Goal: Task Accomplishment & Management: Manage account settings

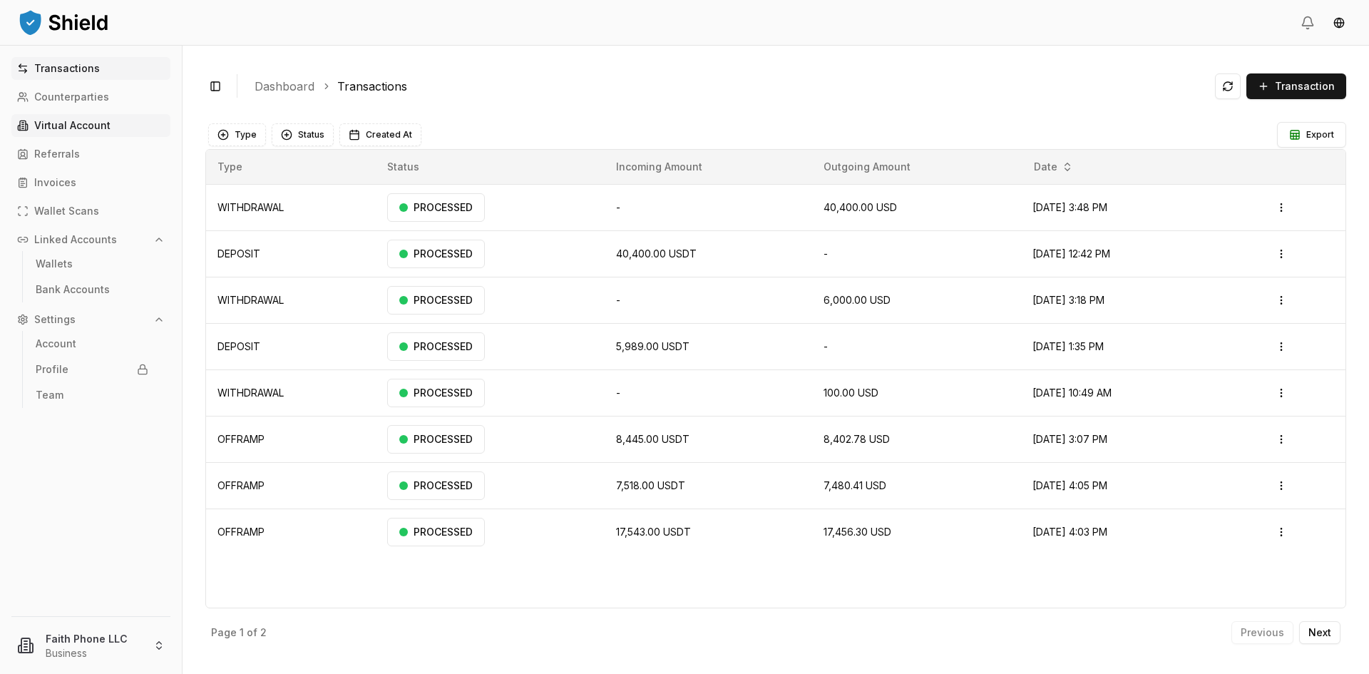
click at [82, 126] on p "Virtual Account" at bounding box center [72, 126] width 76 height 10
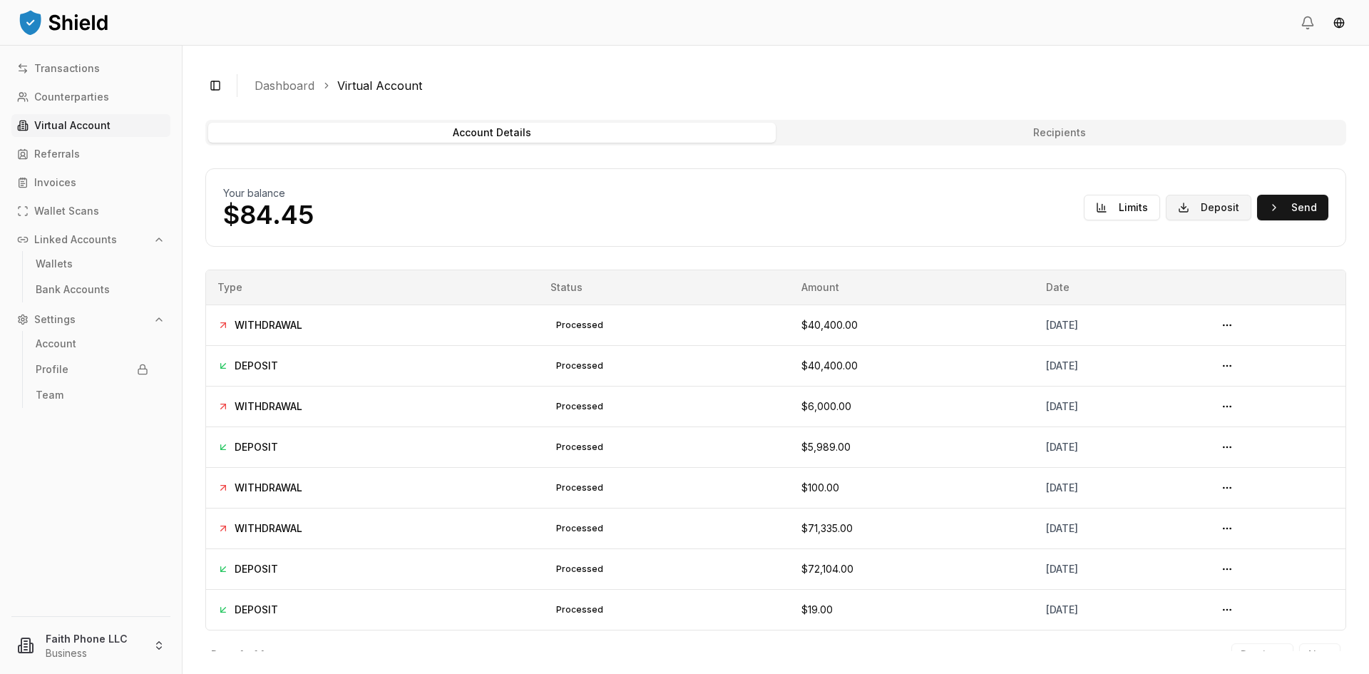
click at [1193, 218] on button "Deposit" at bounding box center [1209, 208] width 86 height 26
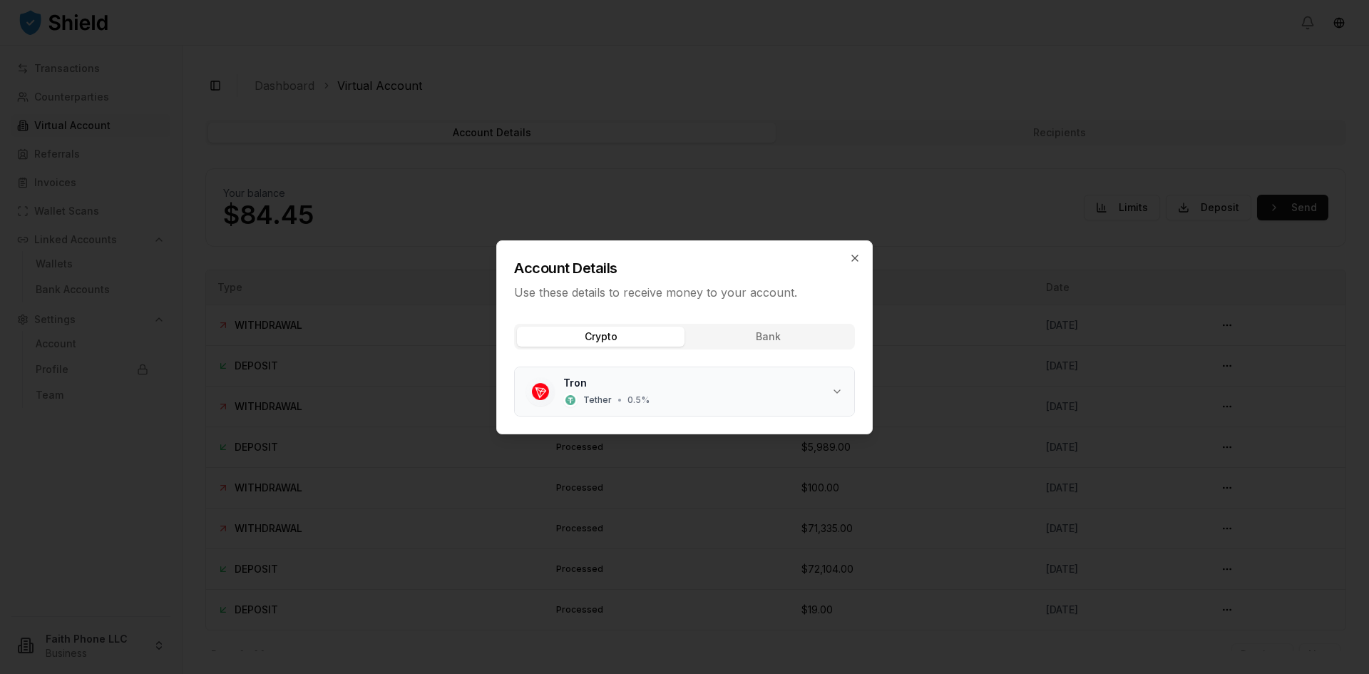
click at [841, 387] on icon "button" at bounding box center [837, 391] width 11 height 11
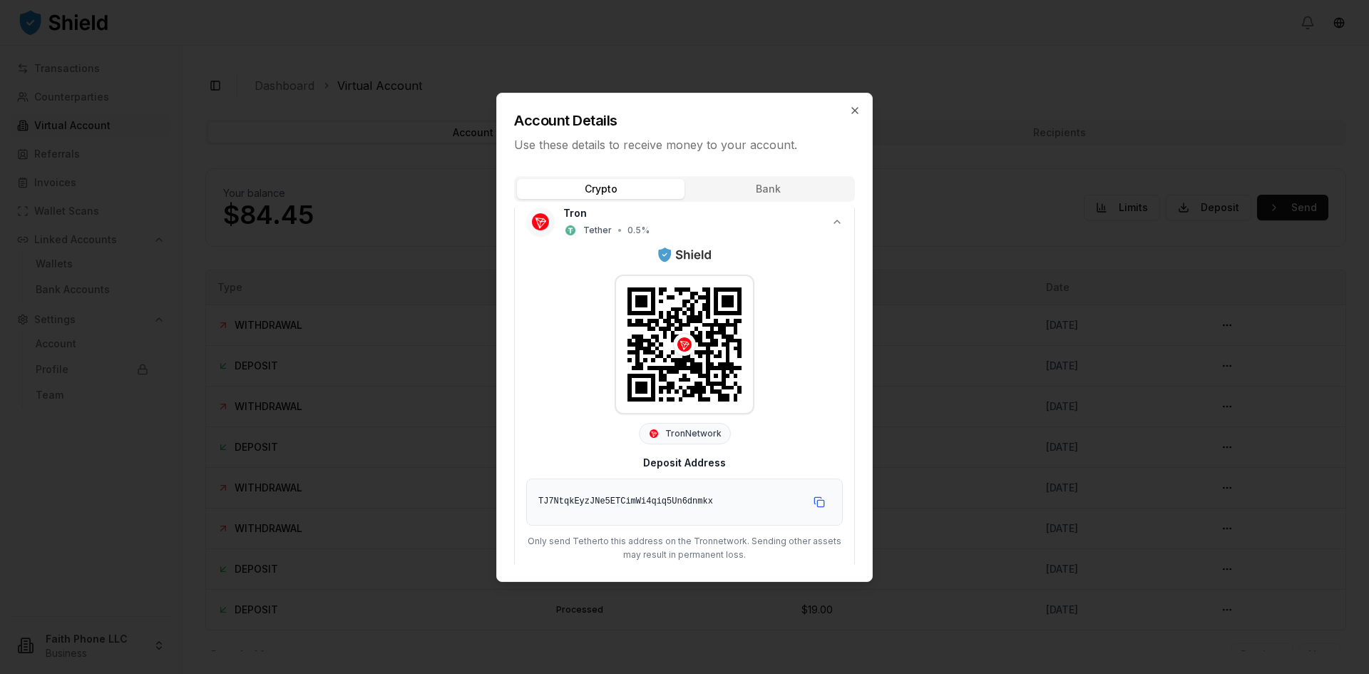
scroll to position [32, 0]
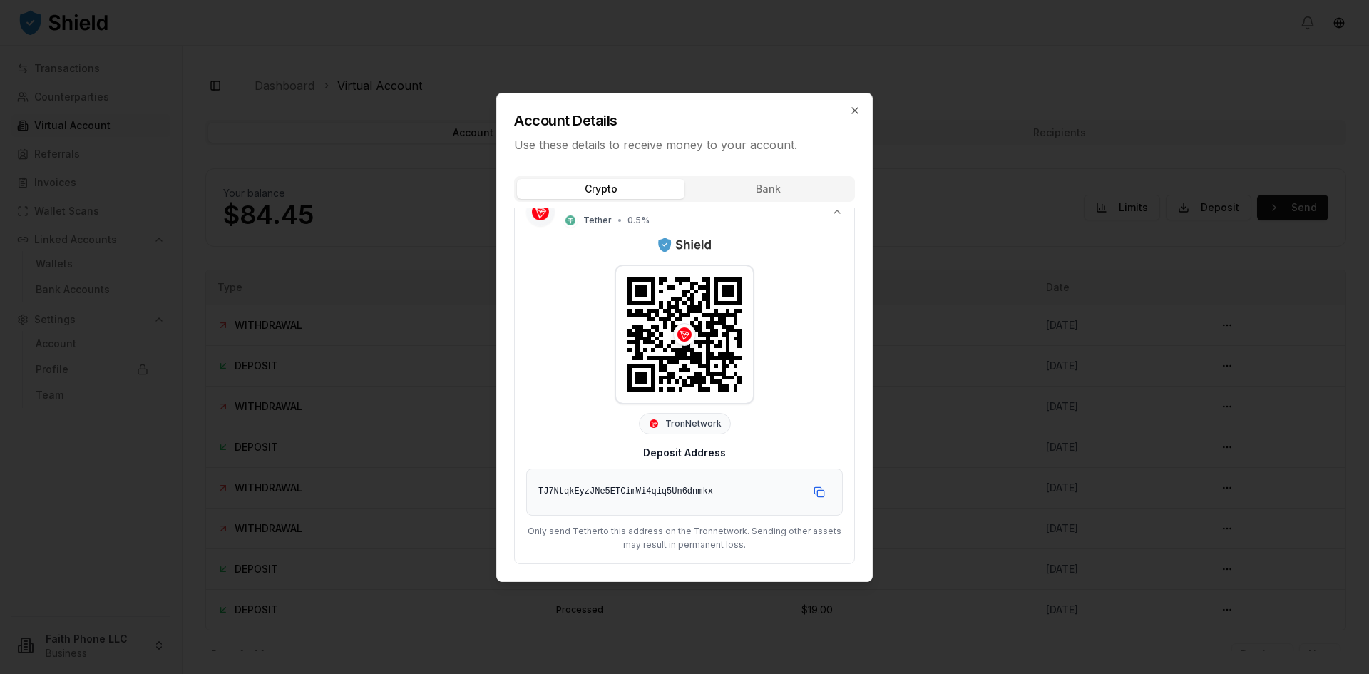
click at [779, 192] on div "Account Details Use these details to receive money to your account. Crypto Bank…" at bounding box center [684, 337] width 377 height 489
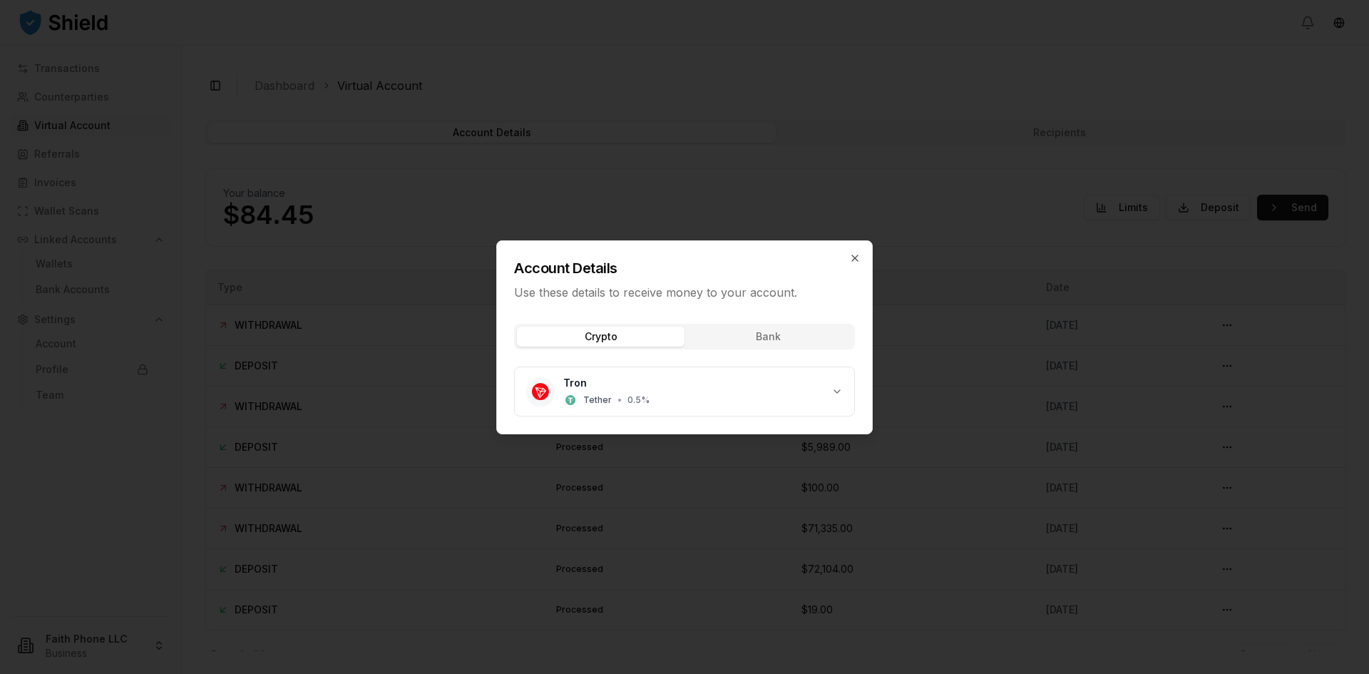
scroll to position [0, 0]
click at [611, 252] on div "Account Details Use these details to receive money to your account. Crypto Bank…" at bounding box center [684, 337] width 377 height 194
click at [834, 384] on button "Tron Tether • 0.5 %" at bounding box center [684, 391] width 339 height 48
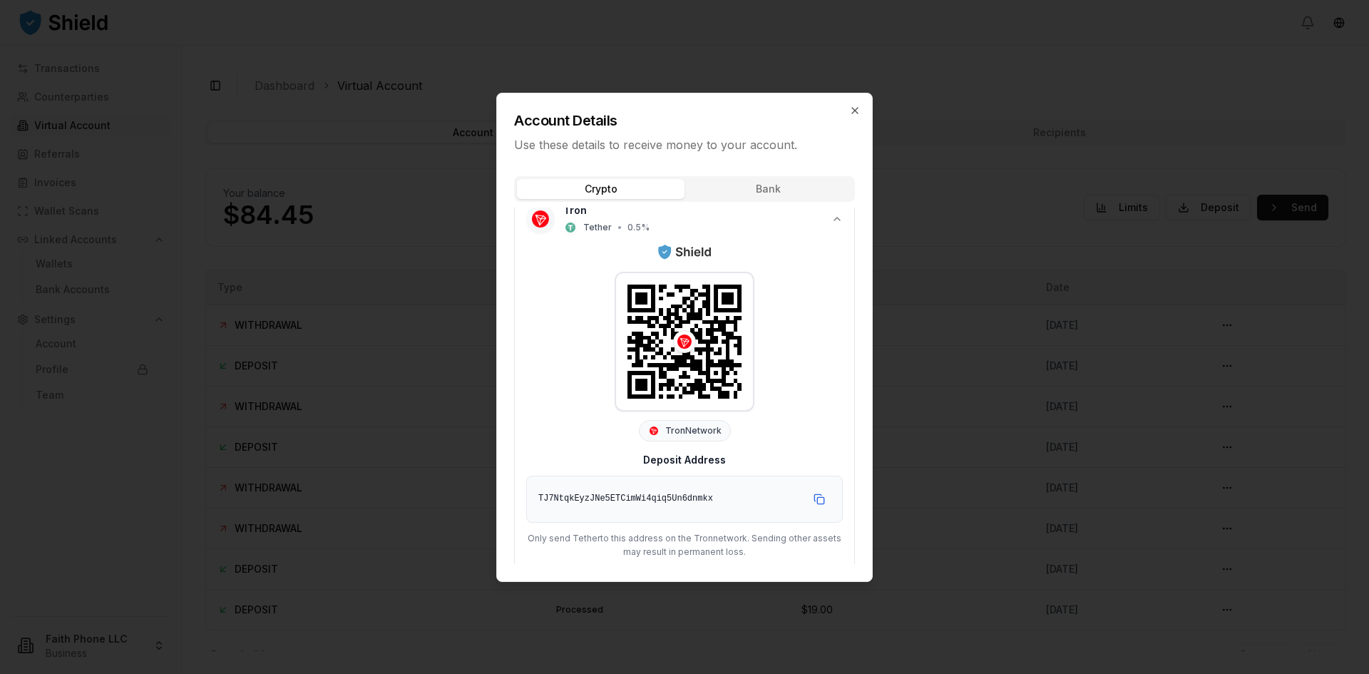
scroll to position [32, 0]
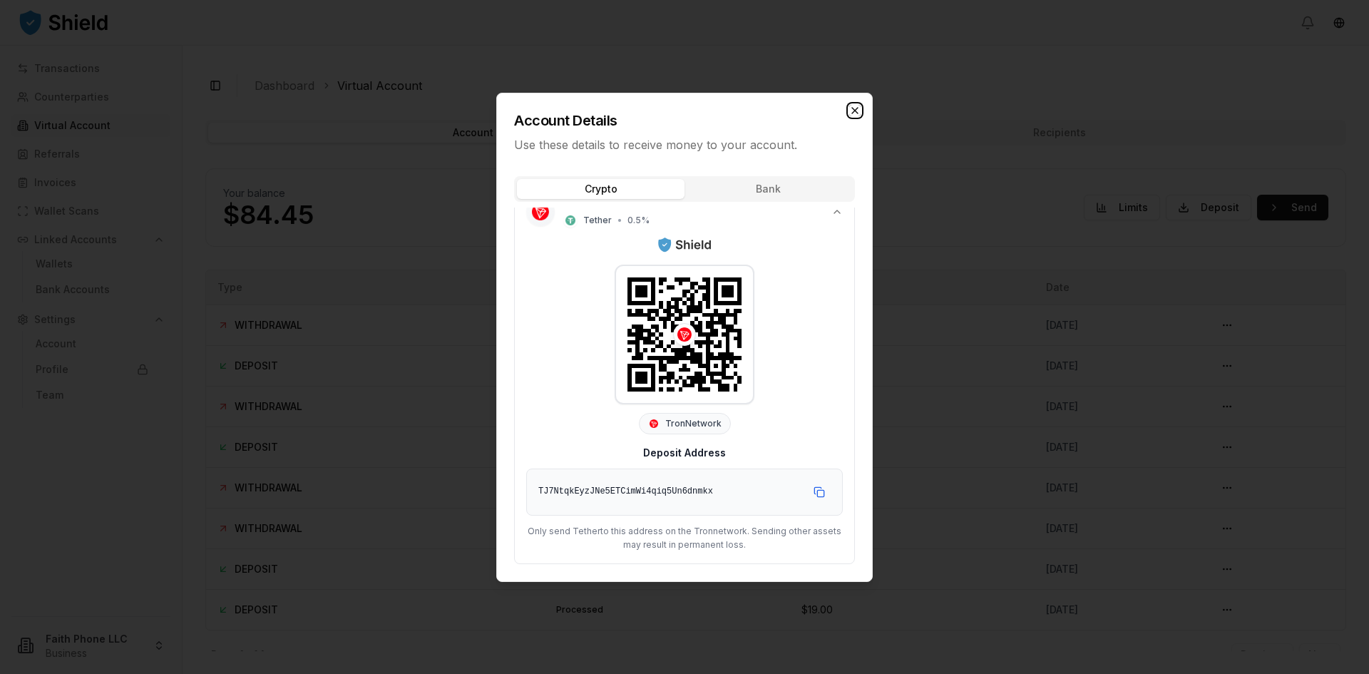
click at [856, 105] on icon "button" at bounding box center [854, 110] width 11 height 11
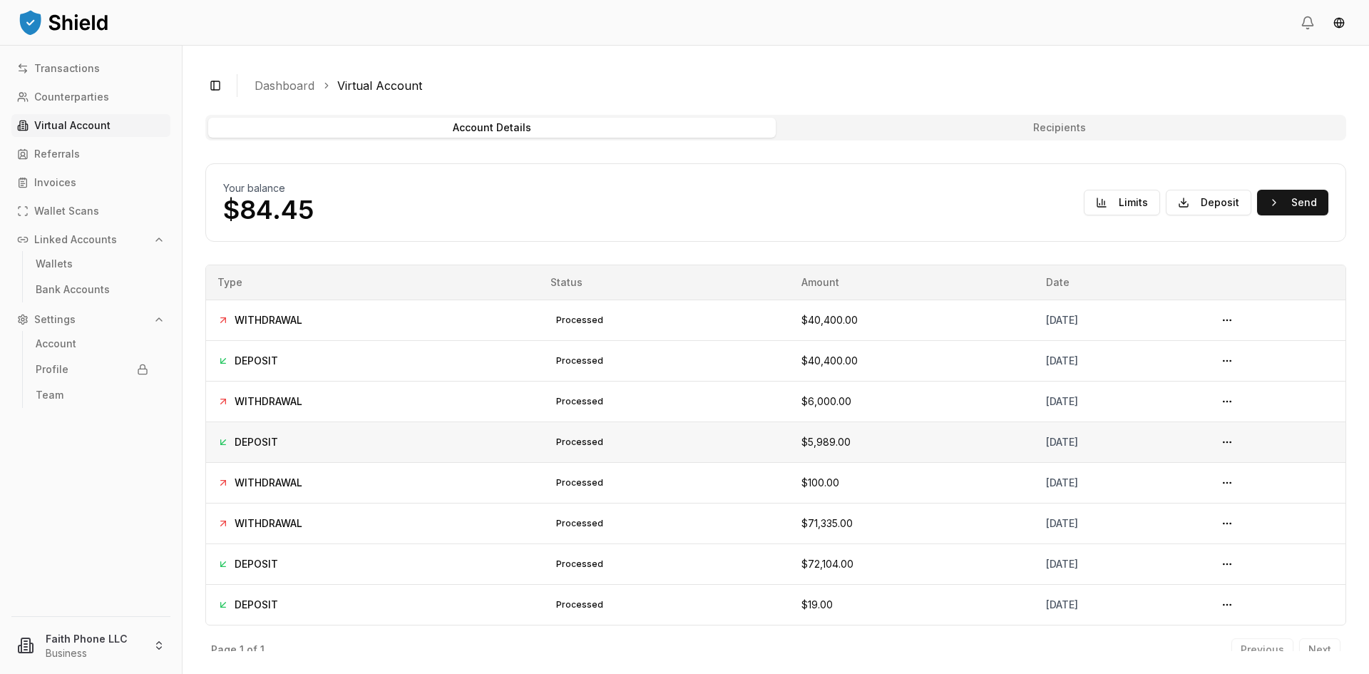
scroll to position [0, 0]
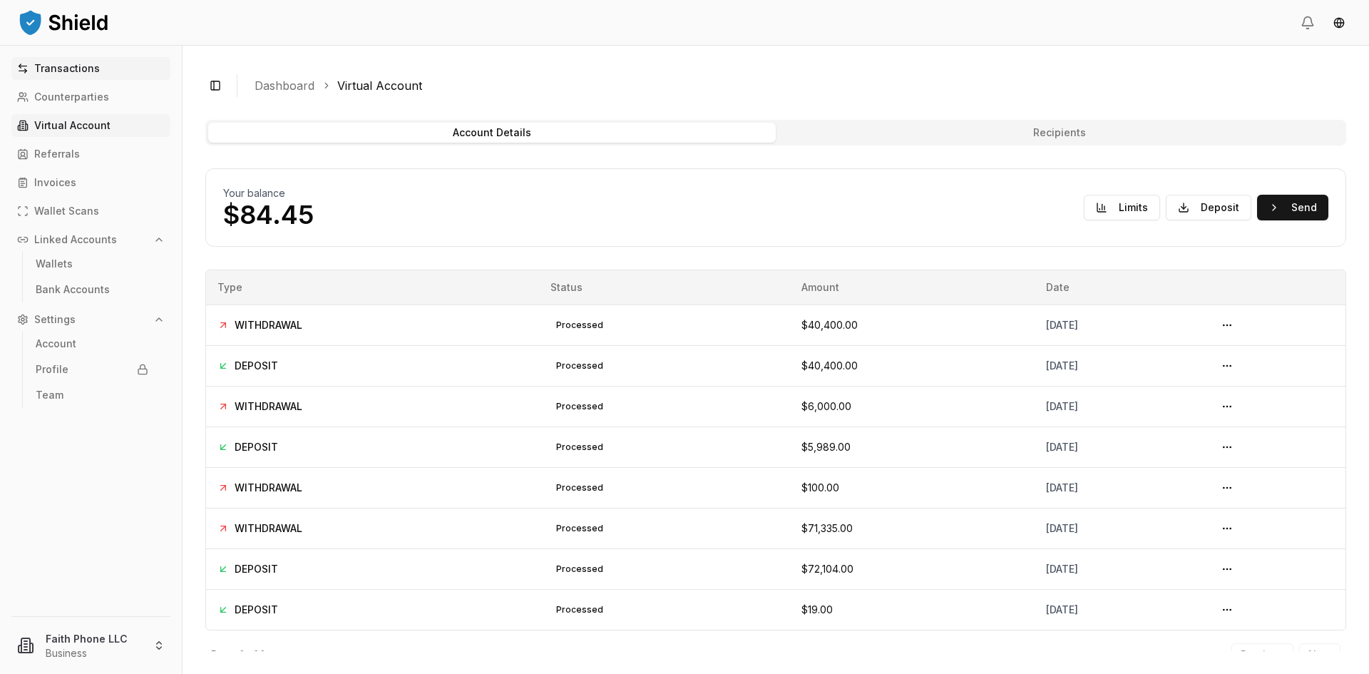
click at [73, 73] on p "Transactions" at bounding box center [67, 68] width 66 height 10
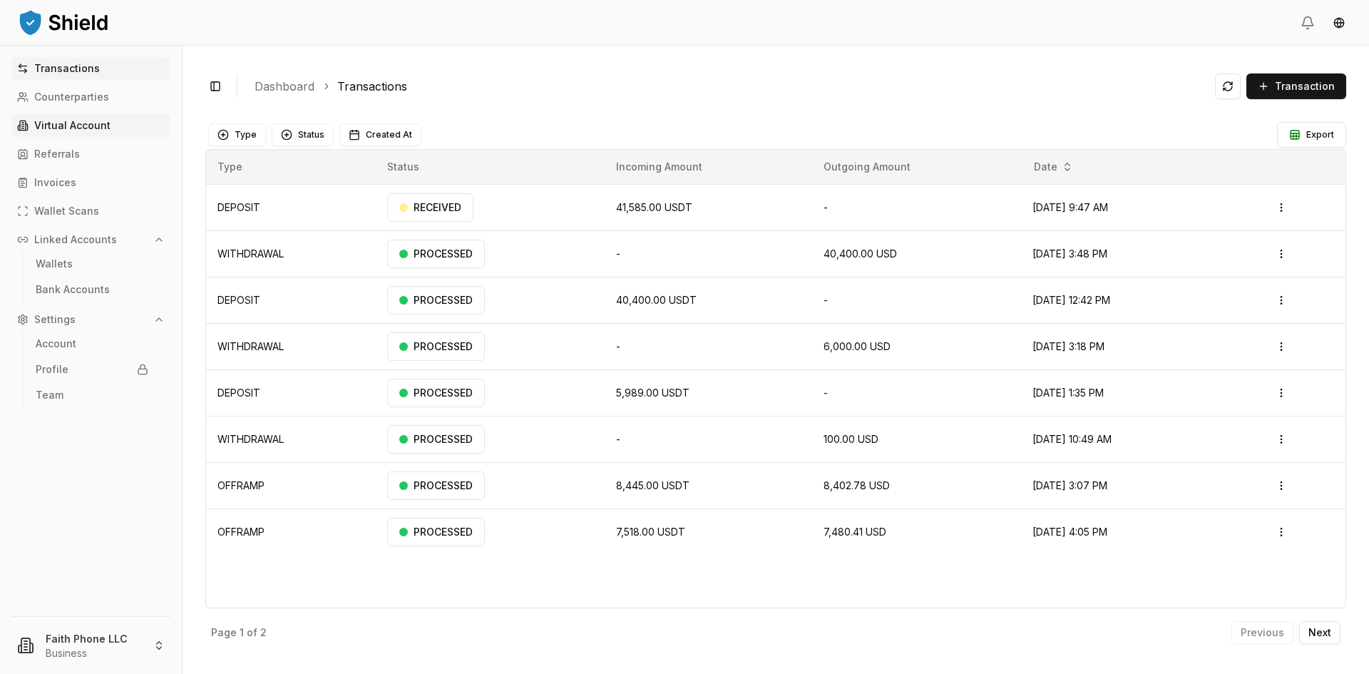
click at [83, 127] on p "Virtual Account" at bounding box center [72, 126] width 76 height 10
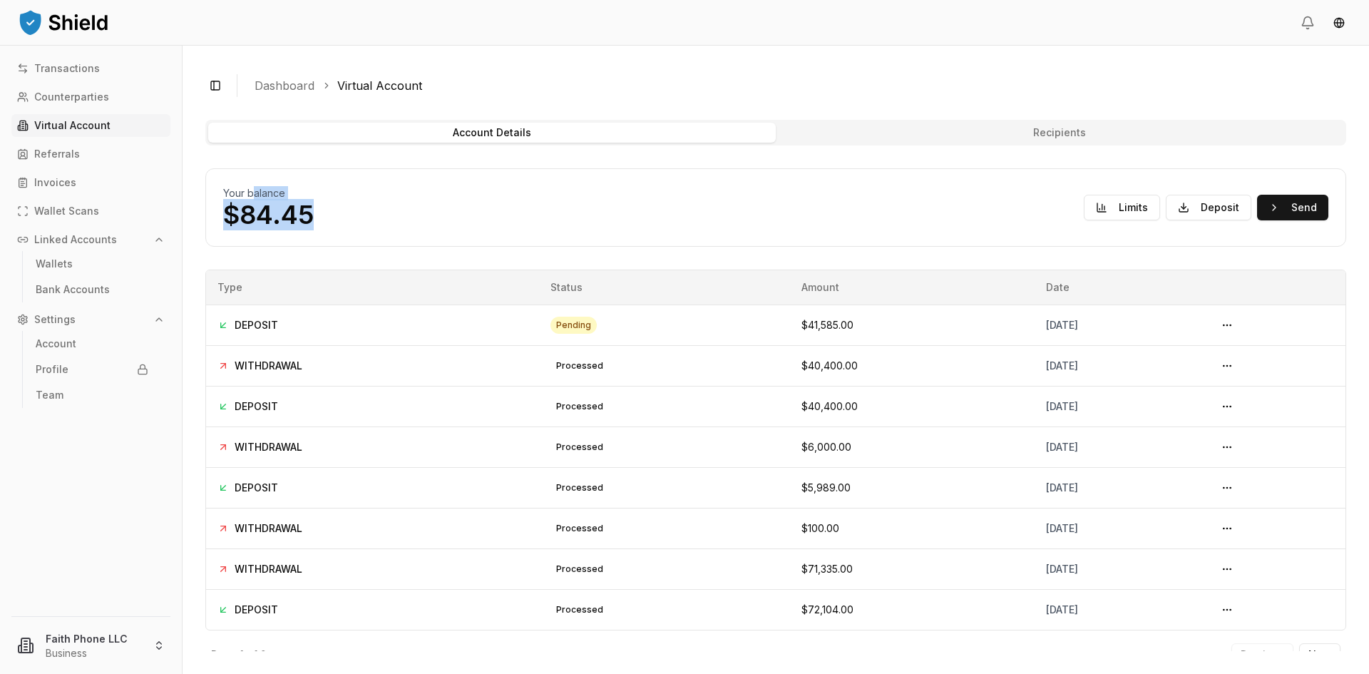
drag, startPoint x: 319, startPoint y: 208, endPoint x: 248, endPoint y: 194, distance: 72.0
click at [248, 194] on div "Your balance $84.45 Limits Deposit Send" at bounding box center [775, 207] width 1105 height 43
click at [322, 231] on div "Your balance $84.45 Limits Deposit Send" at bounding box center [775, 207] width 1141 height 78
drag, startPoint x: 320, startPoint y: 212, endPoint x: 225, endPoint y: 211, distance: 94.9
click at [225, 211] on div "Your balance $84.45 Limits Deposit Send" at bounding box center [775, 207] width 1105 height 43
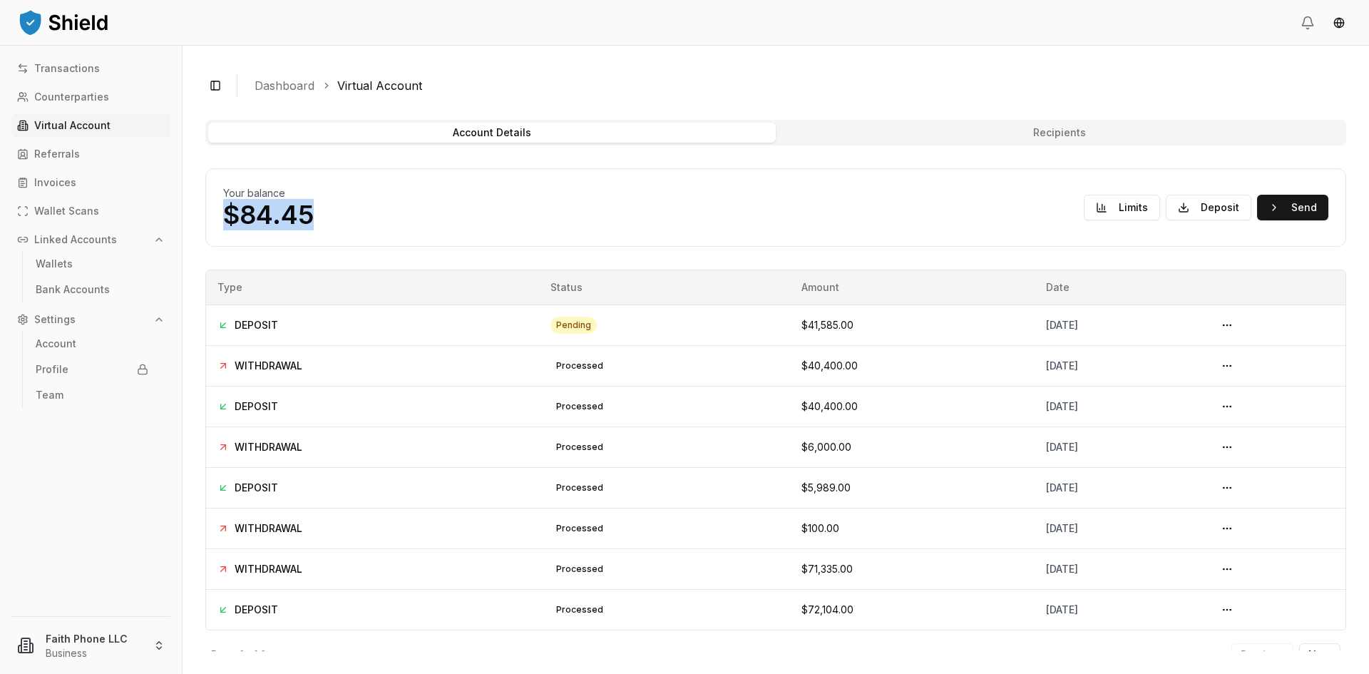
click at [305, 222] on p "$84.45" at bounding box center [268, 214] width 91 height 29
click at [81, 68] on p "Transactions" at bounding box center [67, 68] width 66 height 10
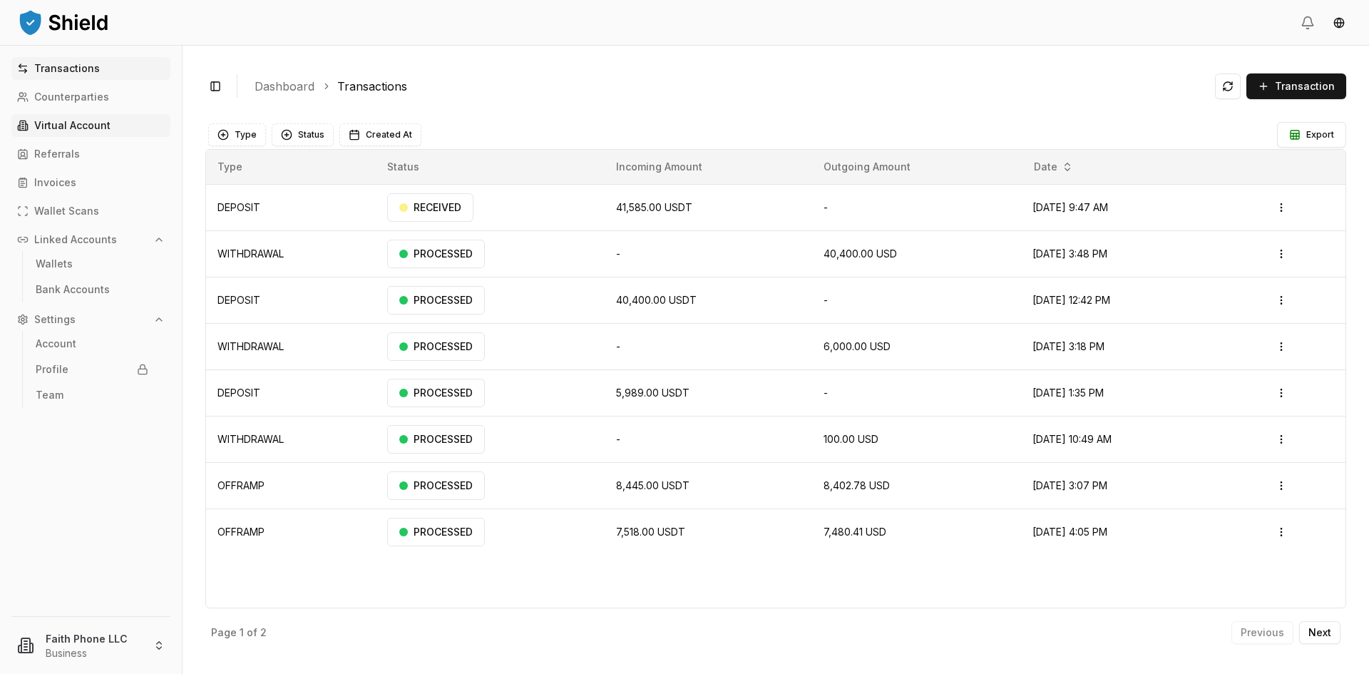
click at [83, 123] on p "Virtual Account" at bounding box center [72, 126] width 76 height 10
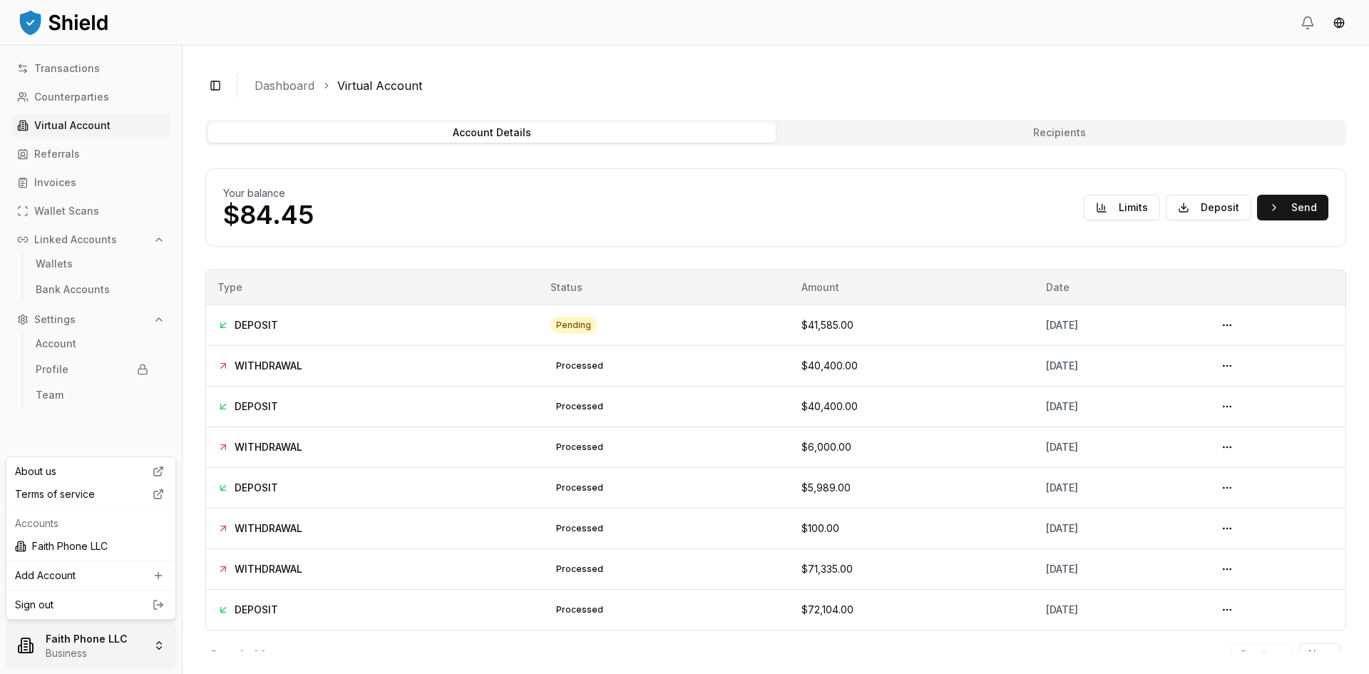
click at [69, 647] on html "Transactions Counterparties Virtual Account Referrals Invoices Wallet Scans Lin…" at bounding box center [684, 337] width 1369 height 674
click at [46, 604] on link "Sign out" at bounding box center [91, 605] width 152 height 14
